Goal: Task Accomplishment & Management: Complete application form

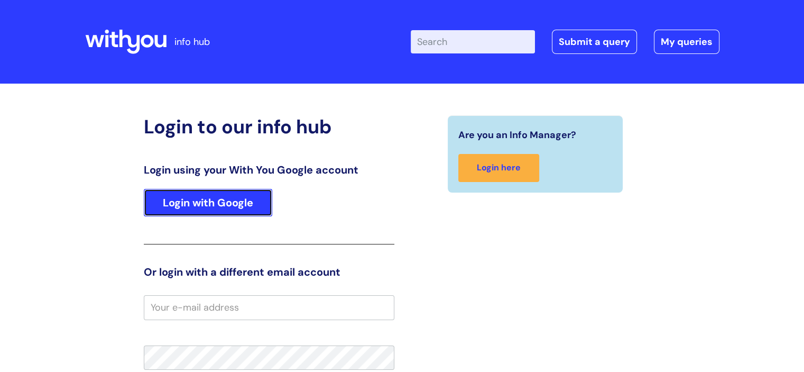
click at [228, 207] on link "Login with Google" at bounding box center [208, 203] width 129 height 28
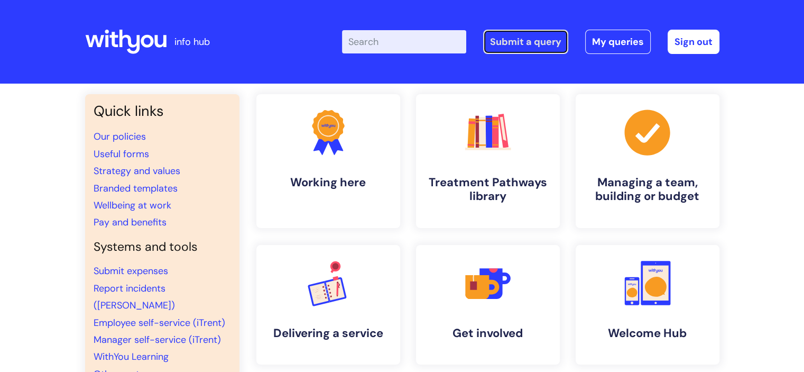
click at [522, 39] on link "Submit a query" at bounding box center [525, 42] width 85 height 24
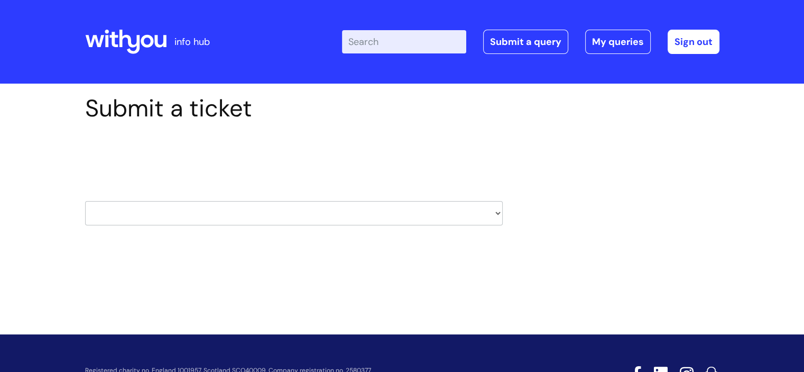
click at [497, 211] on select "HR / People IT and Support Clinical Drug Alerts Finance Accounts Data Support T…" at bounding box center [294, 213] width 418 height 24
select select "systems"
click at [85, 201] on select "HR / People IT and Support Clinical Drug Alerts Finance Accounts Data Support T…" at bounding box center [294, 213] width 418 height 24
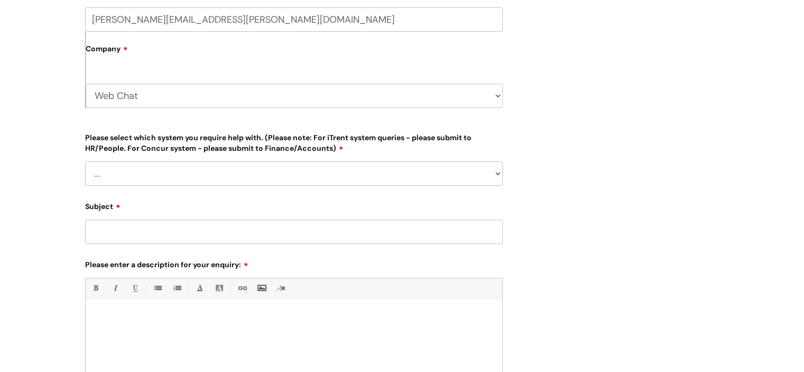
scroll to position [284, 0]
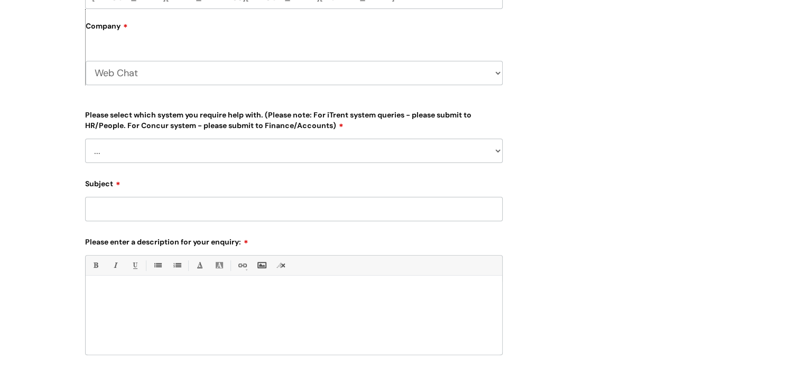
click at [497, 72] on select "Web Chat WithYou Current Staff" at bounding box center [294, 73] width 417 height 24
select select "80004418241"
click at [86, 61] on select "Web Chat WithYou Current Staff" at bounding box center [294, 73] width 417 height 24
click at [498, 153] on select "... [PERSON_NAME] Helpdesk [DATE][DOMAIN_NAME] Nebula fault ILLY CarePath fault…" at bounding box center [294, 151] width 418 height 24
select select "Something else"
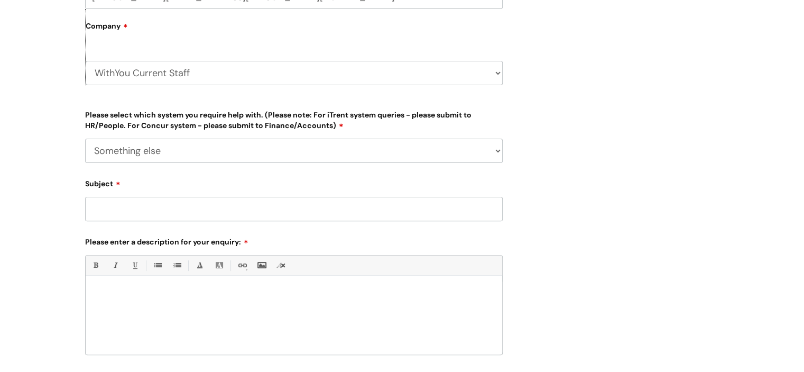
click at [85, 139] on select "... [PERSON_NAME] Helpdesk [DATE][DOMAIN_NAME] Nebula fault ILLY CarePath fault…" at bounding box center [294, 151] width 418 height 24
click at [190, 203] on input "Subject" at bounding box center [294, 209] width 418 height 24
click at [159, 306] on div at bounding box center [294, 317] width 417 height 73
paste div
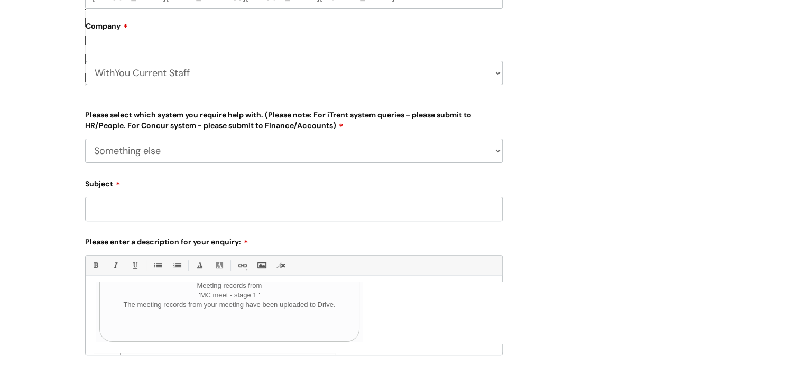
scroll to position [62, 0]
click at [134, 212] on input "Subject" at bounding box center [294, 209] width 418 height 24
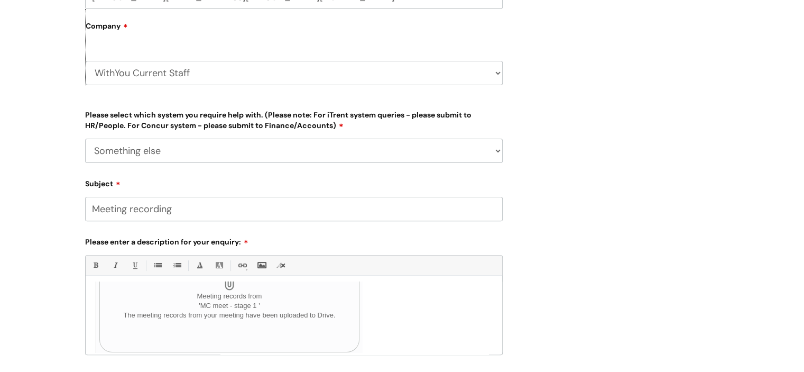
type input "Meeting recording"
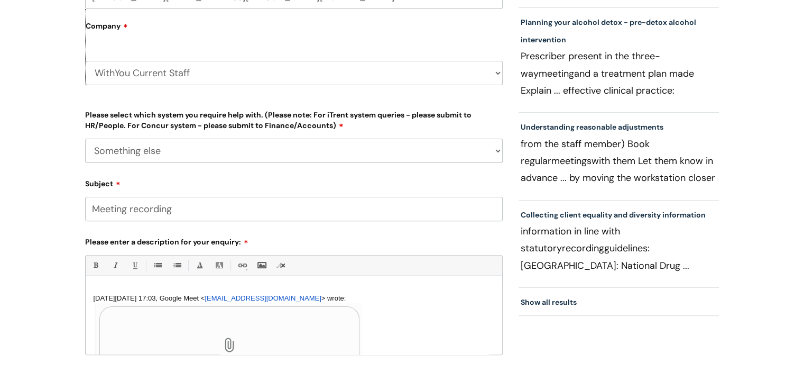
click at [102, 286] on div "On Tue, 8 Jul 2025 at 17:03, Google Meet < meetings-noreply@google.com > wrote:…" at bounding box center [294, 317] width 417 height 73
click at [94, 286] on div "On Tue, 8 Jul 2025 at 17:03, Google Meet < meetings-noreply@google.com > wrote:…" at bounding box center [294, 317] width 417 height 73
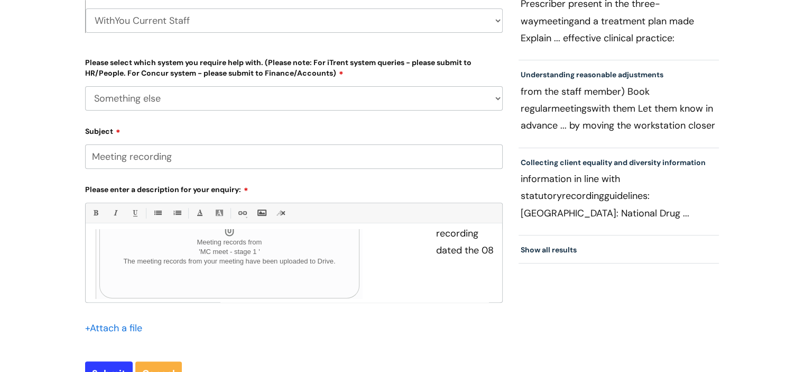
scroll to position [77, 0]
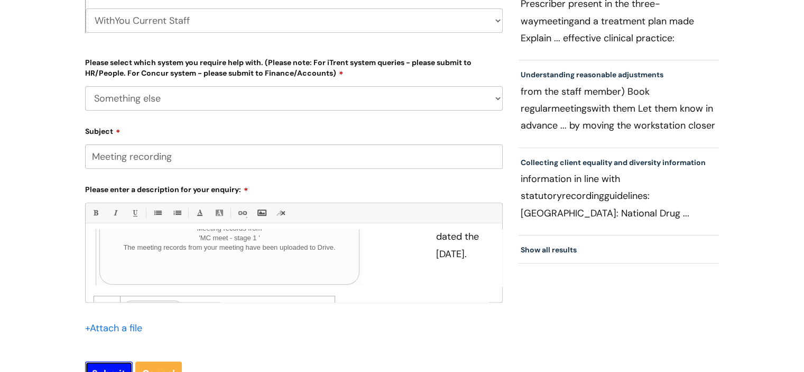
click at [103, 364] on input "Submit" at bounding box center [109, 373] width 48 height 24
type input "Please Wait..."
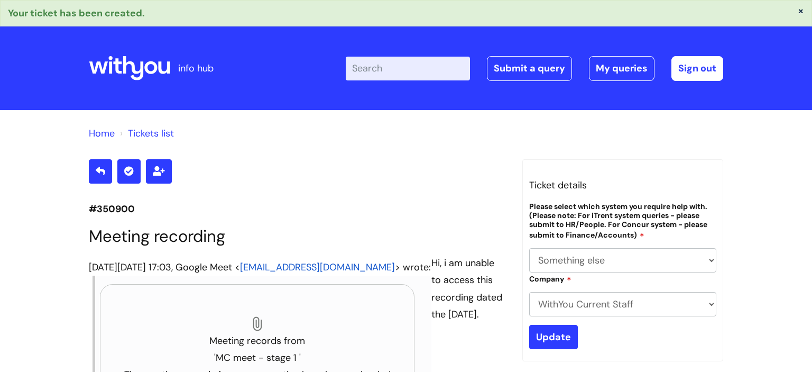
select select "Something else"
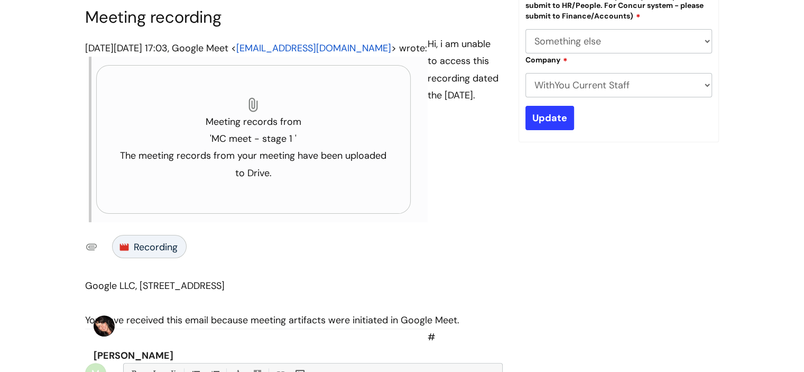
scroll to position [222, 0]
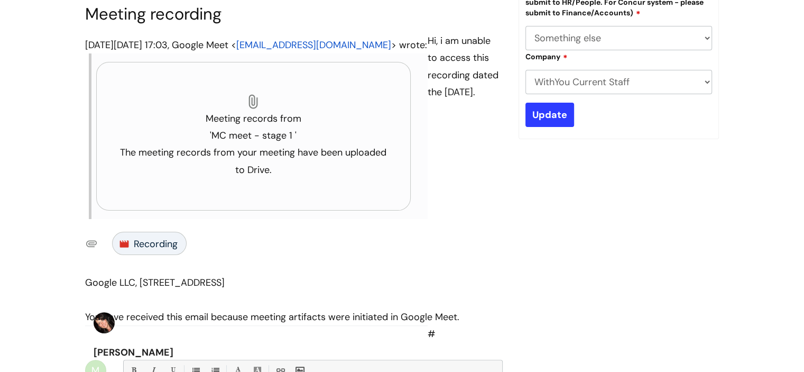
click at [157, 252] on span "Recording" at bounding box center [156, 243] width 44 height 17
